Goal: Check status: Check status

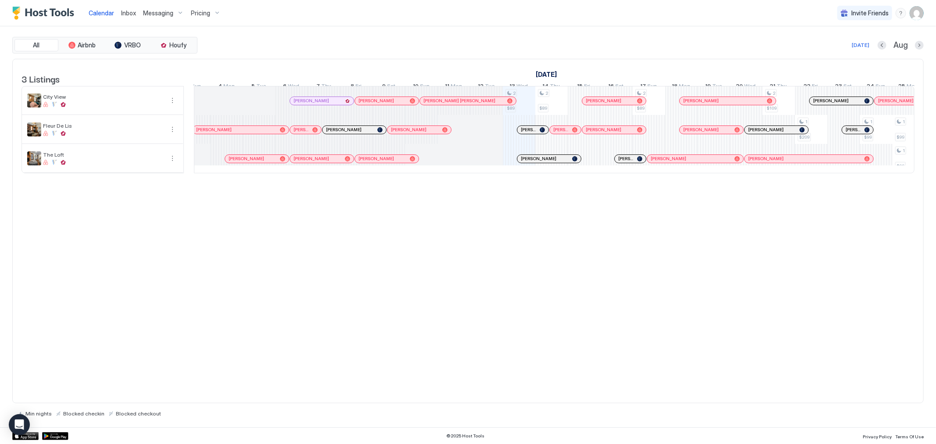
scroll to position [0, 169]
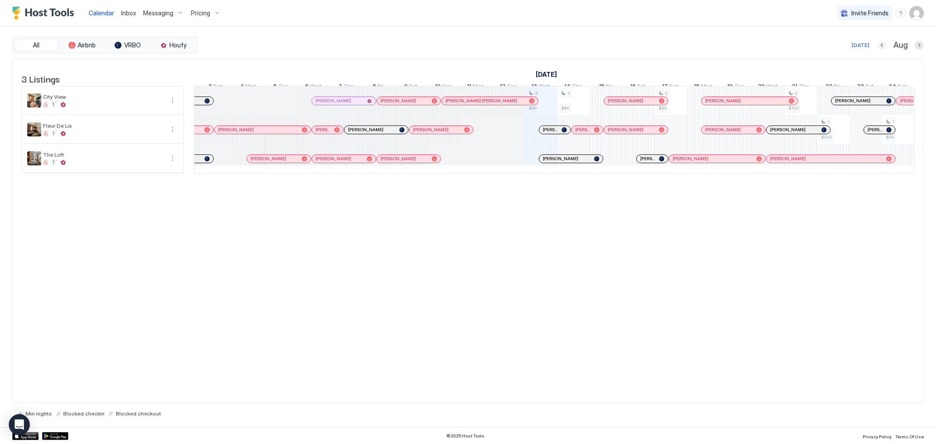
click at [881, 48] on button "Previous month" at bounding box center [882, 45] width 9 height 9
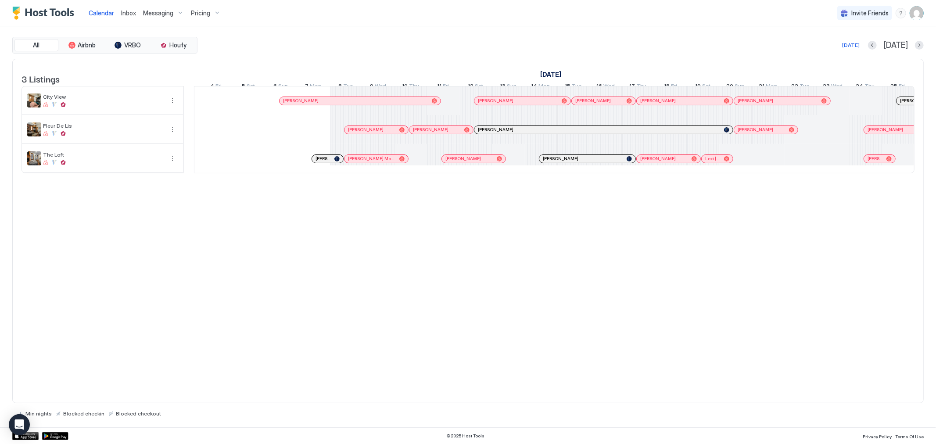
scroll to position [0, 488]
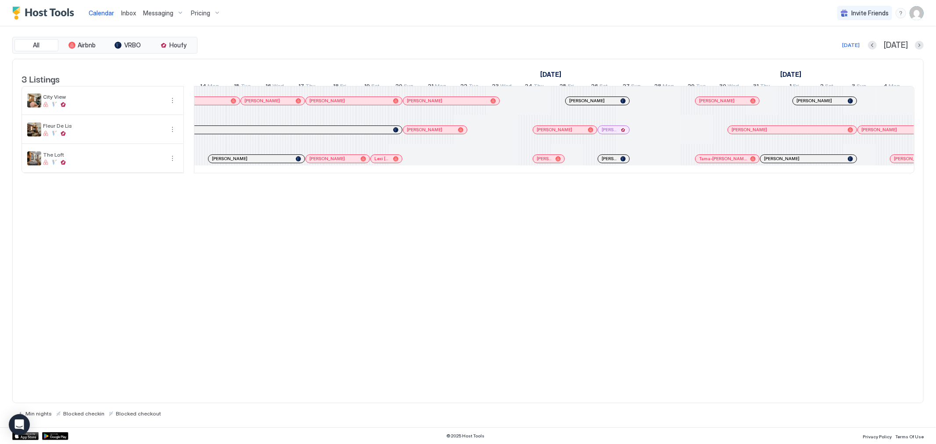
click at [881, 47] on div "[DATE] [DATE]" at bounding box center [561, 45] width 725 height 11
click at [877, 45] on button "Previous month" at bounding box center [872, 45] width 9 height 9
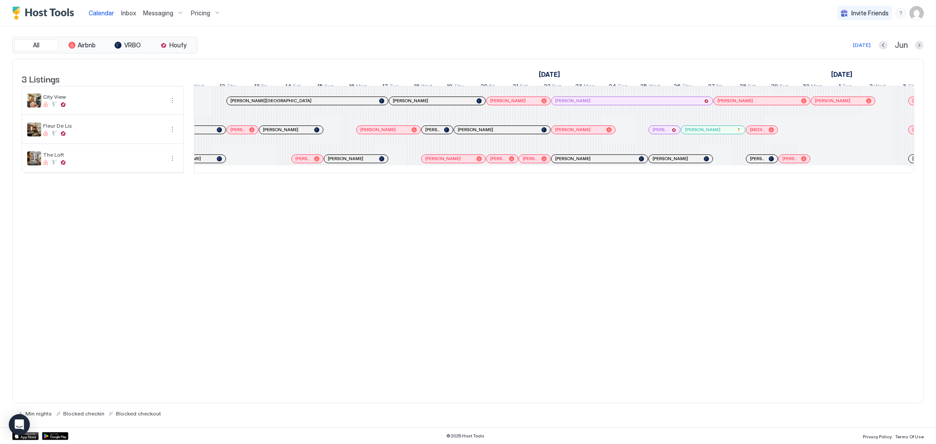
scroll to position [0, 387]
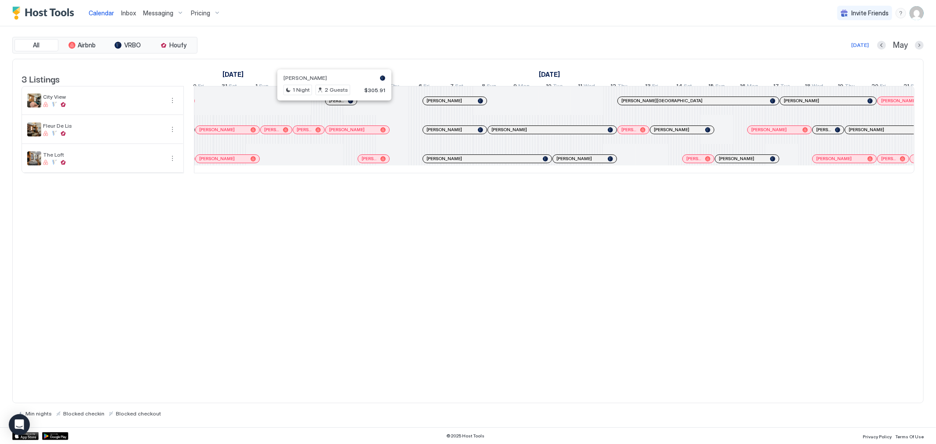
click at [332, 104] on div at bounding box center [331, 100] width 7 height 7
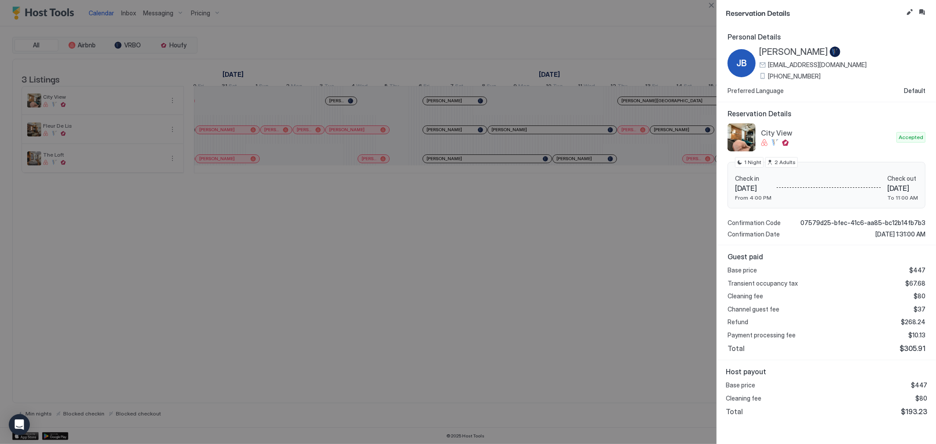
drag, startPoint x: 559, startPoint y: 271, endPoint x: 551, endPoint y: 267, distance: 8.7
click at [559, 272] on div at bounding box center [468, 222] width 936 height 444
click at [648, 25] on div at bounding box center [468, 222] width 936 height 444
click at [586, 356] on div at bounding box center [468, 222] width 936 height 444
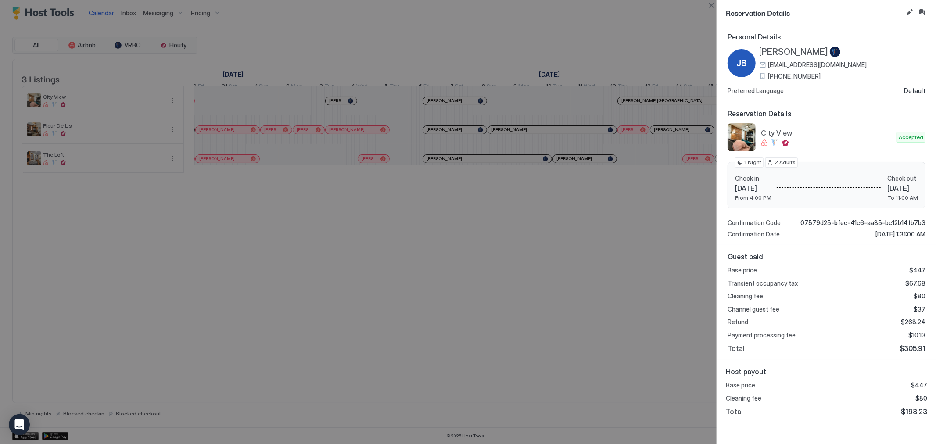
click at [540, 73] on div at bounding box center [468, 222] width 936 height 444
click at [628, 41] on div at bounding box center [468, 222] width 936 height 444
click at [594, 109] on div at bounding box center [468, 222] width 936 height 444
click at [730, 11] on span "Reservation Details" at bounding box center [814, 12] width 177 height 11
click at [709, 6] on button "Close" at bounding box center [711, 5] width 11 height 11
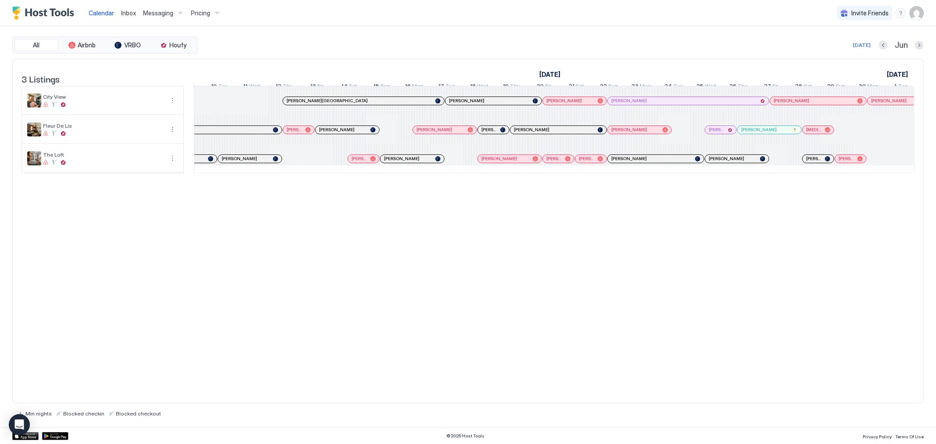
click at [355, 104] on div at bounding box center [354, 100] width 7 height 7
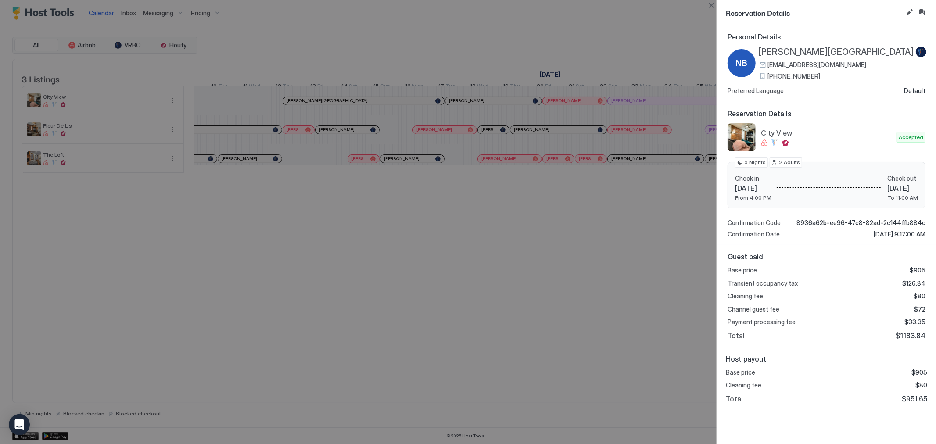
drag, startPoint x: 536, startPoint y: 292, endPoint x: 534, endPoint y: 280, distance: 12.9
click at [536, 290] on div at bounding box center [468, 222] width 936 height 444
click at [609, 342] on div at bounding box center [468, 222] width 936 height 444
click at [577, 312] on div at bounding box center [468, 222] width 936 height 444
click at [505, 29] on div at bounding box center [468, 222] width 936 height 444
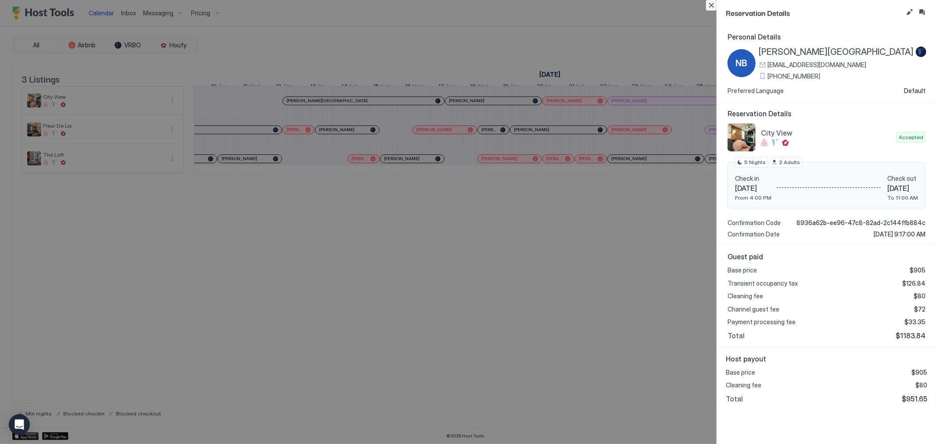
click at [712, 7] on button "Close" at bounding box center [711, 5] width 11 height 11
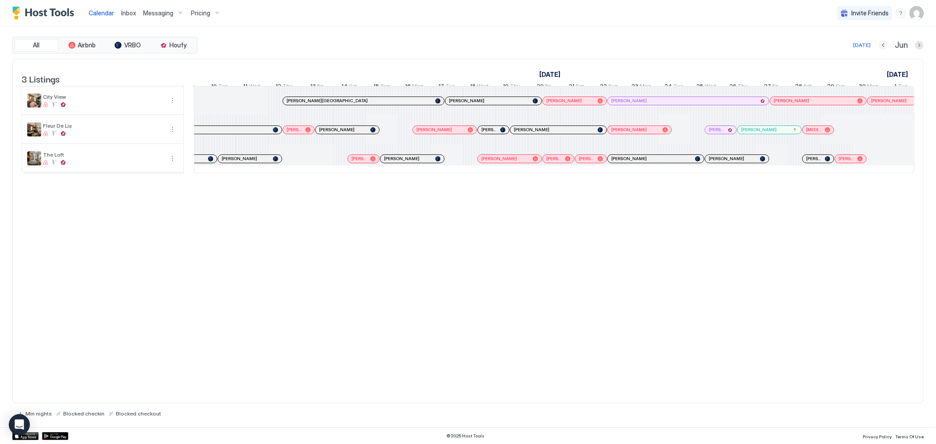
click at [884, 46] on button "Previous month" at bounding box center [883, 45] width 9 height 9
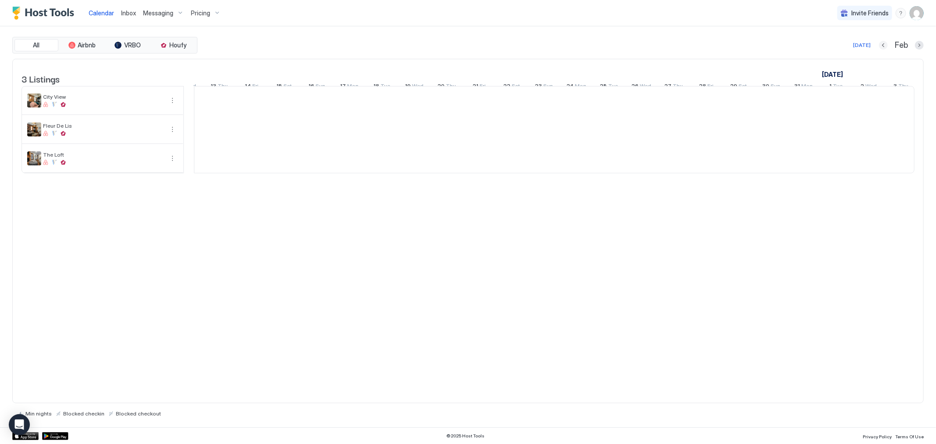
scroll to position [0, 488]
click at [884, 46] on button "Previous month" at bounding box center [883, 45] width 9 height 9
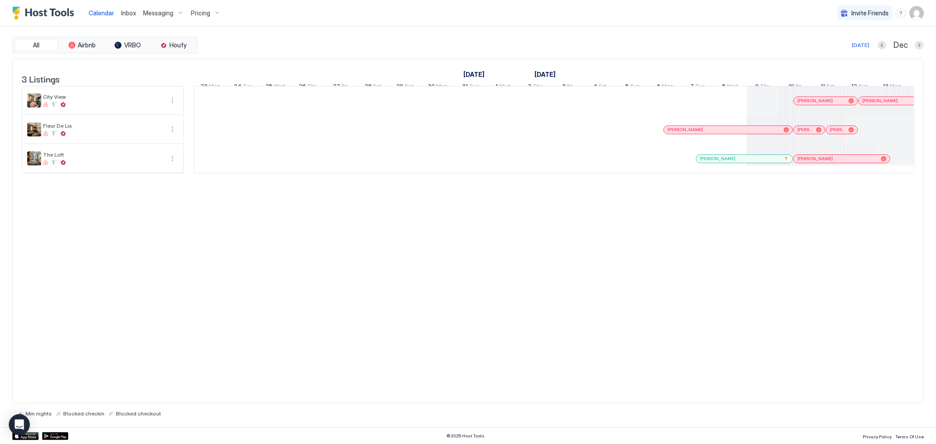
scroll to position [0, 784]
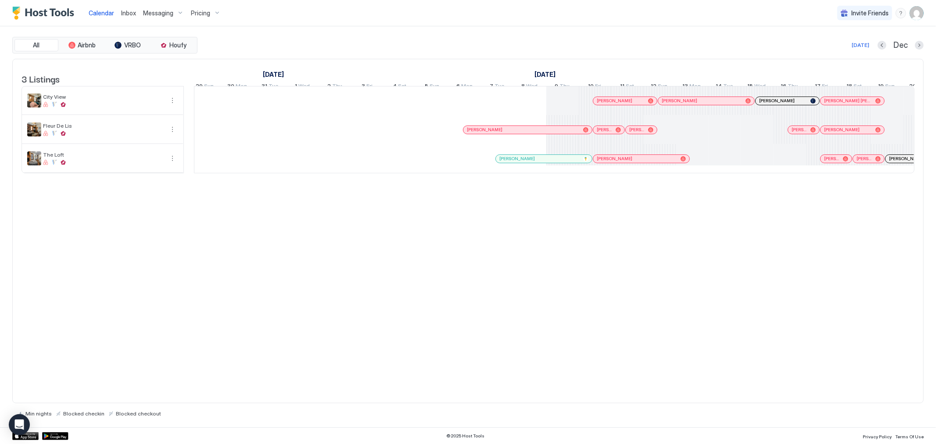
click at [609, 248] on div "3 Listings [DATE] [DATE] [DATE] 30 Sat 1 Sun 2 Mon 3 Tue 4 Wed 5 Thu 6 Fri 7 Sa…" at bounding box center [468, 231] width 912 height 345
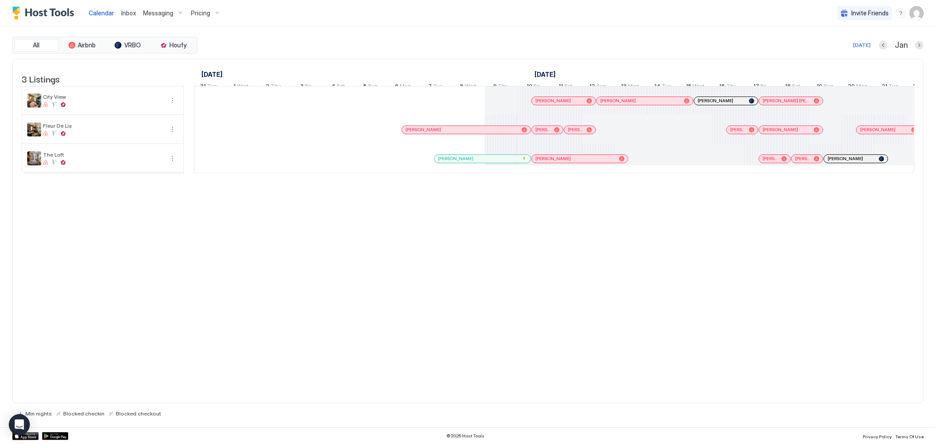
click at [744, 241] on div "3 Listings [DATE] [DATE] [DATE] 30 Sat 1 Sun 2 Mon 3 Tue 4 Wed 5 Thu 6 Fri 7 Sa…" at bounding box center [468, 231] width 912 height 345
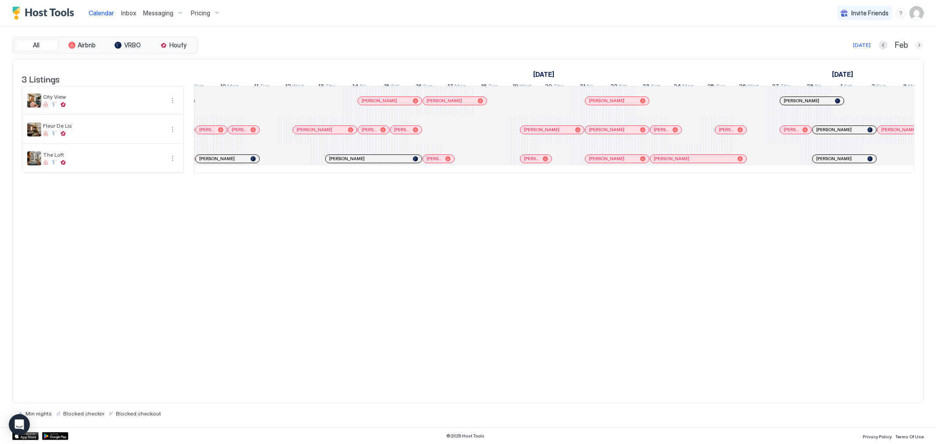
click at [916, 45] on button "Next month" at bounding box center [919, 45] width 9 height 9
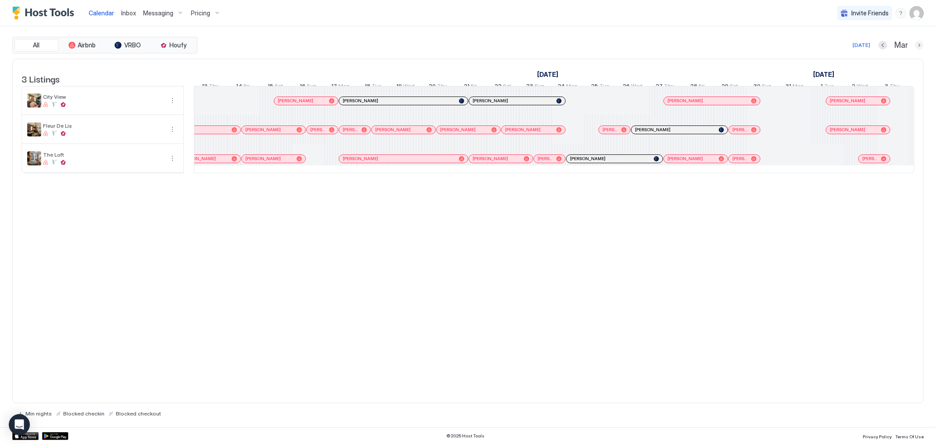
click at [920, 45] on button "Next month" at bounding box center [919, 45] width 9 height 9
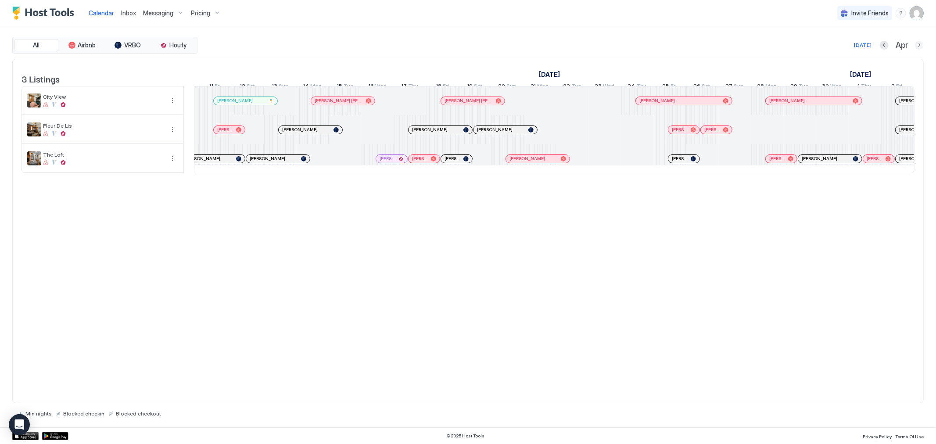
click at [915, 46] on div at bounding box center [919, 45] width 9 height 9
click at [920, 44] on button "Next month" at bounding box center [919, 45] width 9 height 9
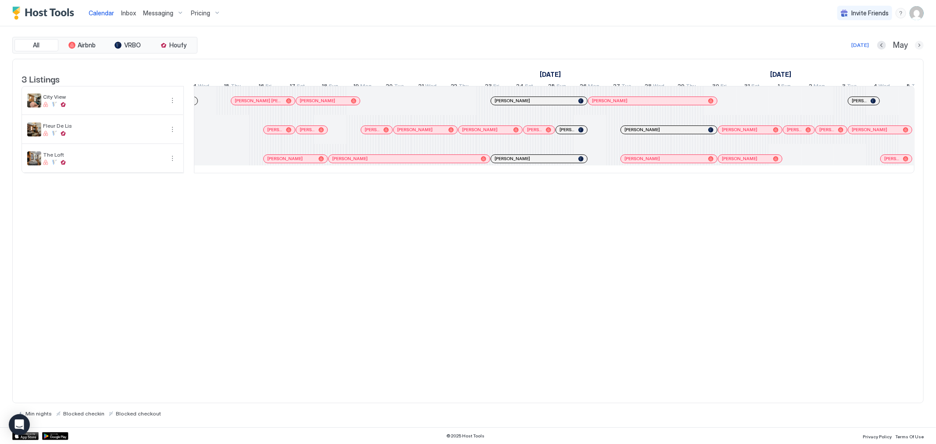
click at [918, 45] on button "Next month" at bounding box center [919, 45] width 9 height 9
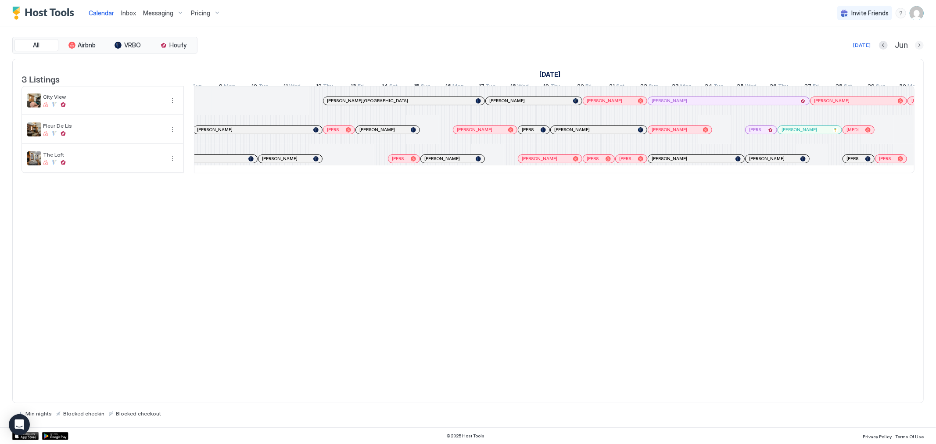
click at [919, 43] on button "Next month" at bounding box center [919, 45] width 9 height 9
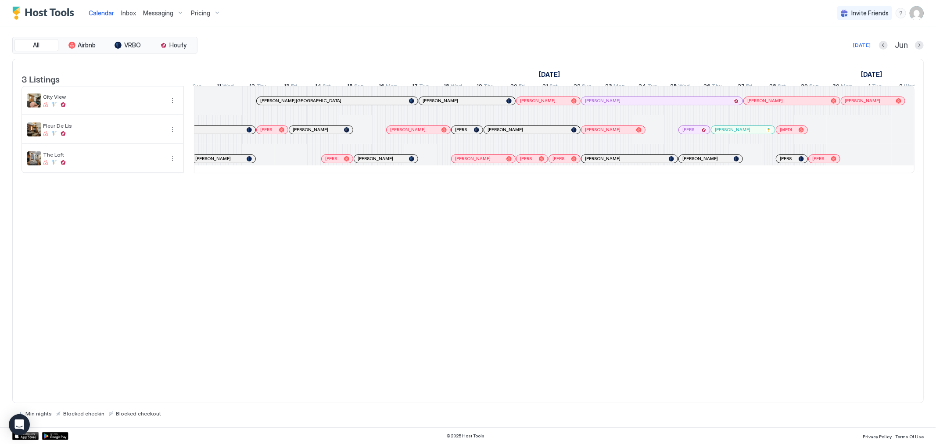
click at [339, 104] on div at bounding box center [336, 100] width 7 height 7
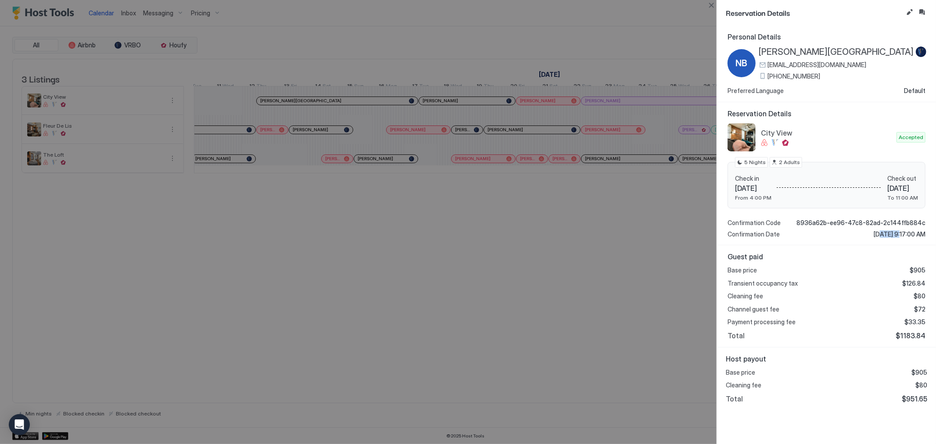
drag, startPoint x: 867, startPoint y: 234, endPoint x: 867, endPoint y: 240, distance: 6.1
click at [888, 235] on span "[DATE] 9:17:00 AM" at bounding box center [900, 234] width 52 height 8
click at [643, 292] on div at bounding box center [468, 222] width 936 height 444
click at [710, 3] on button "Close" at bounding box center [711, 5] width 11 height 11
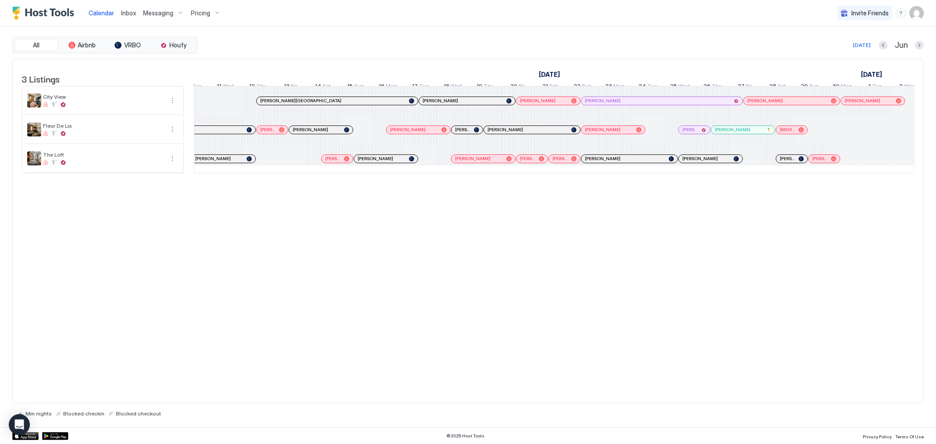
click at [622, 37] on div "All Airbnb VRBO Houfy [DATE] Jun" at bounding box center [468, 45] width 912 height 17
click at [859, 49] on div "[DATE]" at bounding box center [862, 45] width 18 height 8
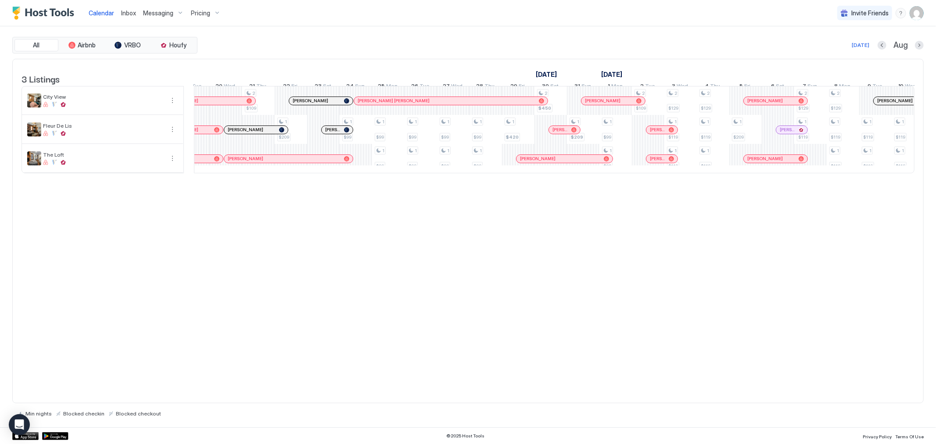
scroll to position [0, 488]
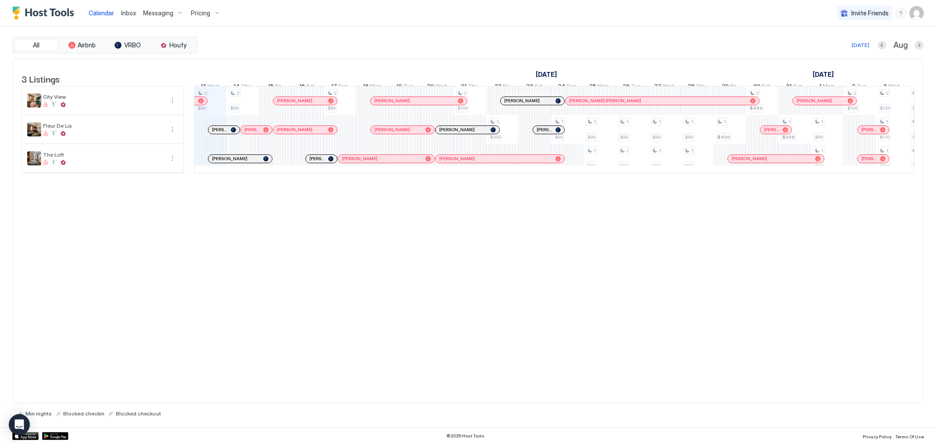
drag, startPoint x: 537, startPoint y: 190, endPoint x: 514, endPoint y: 190, distance: 22.4
click at [514, 183] on div "3 Listings [DATE] [DATE] [DATE] 29 Tue 30 Wed 31 Thu 1 Fri 2 Sat 3 Sun 4 Mon 5 …" at bounding box center [468, 120] width 911 height 123
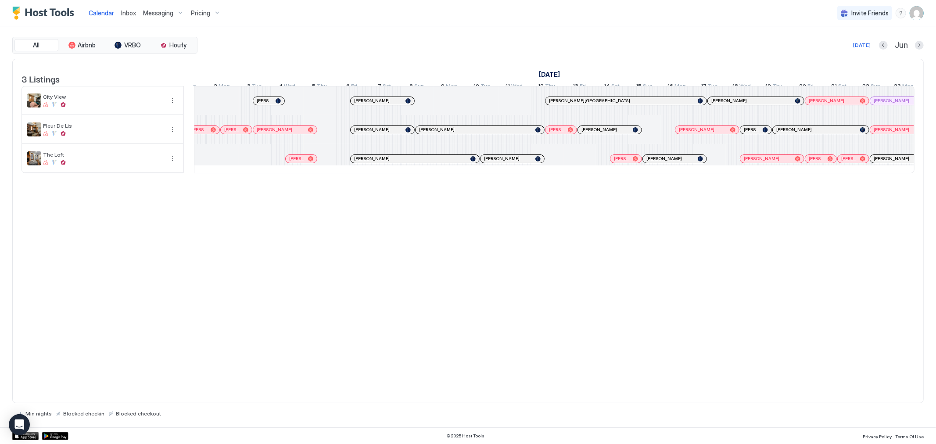
scroll to position [0, 715]
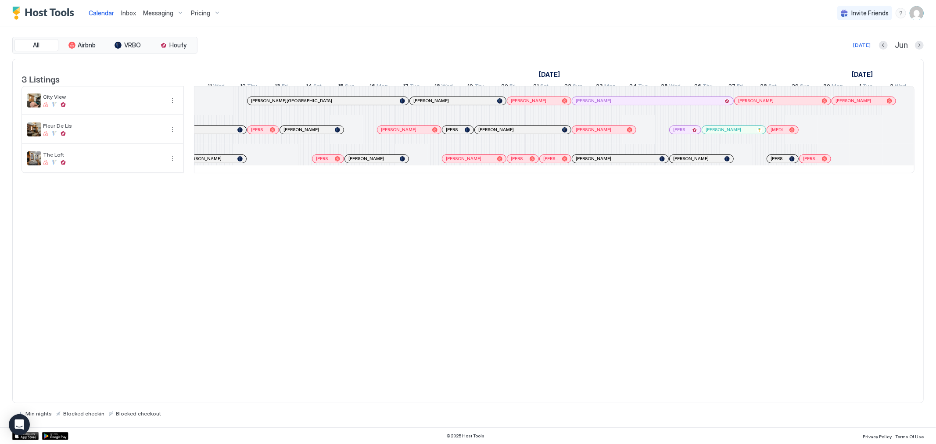
click at [350, 104] on div at bounding box center [350, 100] width 7 height 7
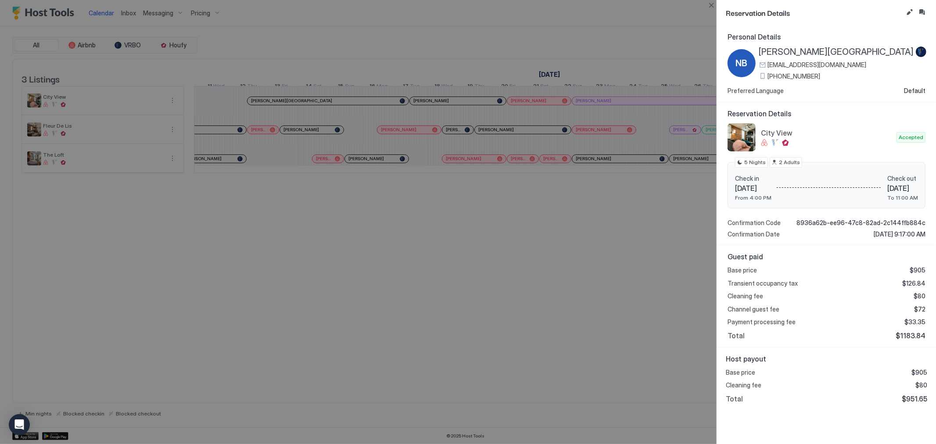
drag, startPoint x: 817, startPoint y: 234, endPoint x: 930, endPoint y: 235, distance: 112.4
click at [930, 235] on div "Reservation Details City View Accepted Check in [DATE] From 4:00 PM Check out […" at bounding box center [826, 174] width 219 height 144
click at [857, 235] on div "Confirmation Date [DATE] 9:17:00 AM" at bounding box center [827, 234] width 198 height 8
drag, startPoint x: 628, startPoint y: 219, endPoint x: 590, endPoint y: 192, distance: 46.5
click at [628, 219] on div at bounding box center [468, 222] width 936 height 444
